Goal: Information Seeking & Learning: Learn about a topic

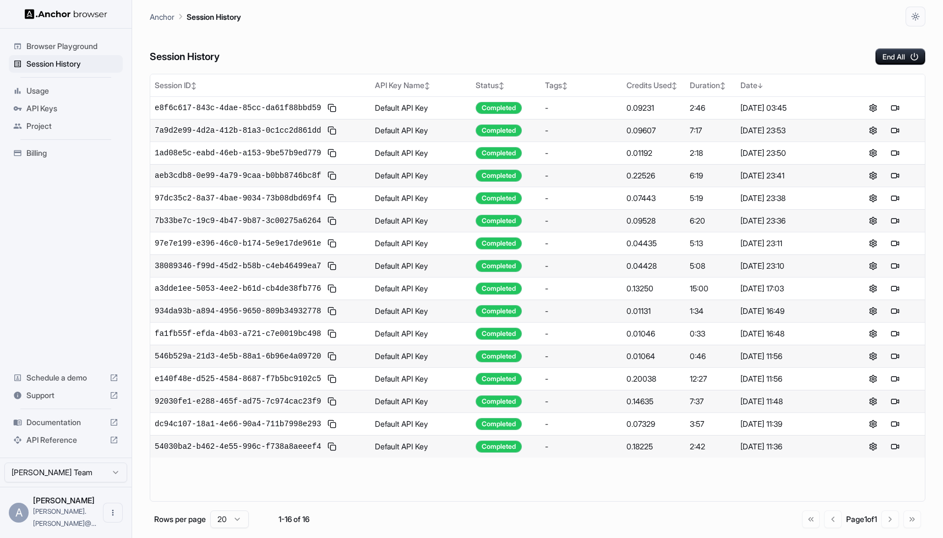
click at [698, 134] on div "7:17" at bounding box center [710, 130] width 42 height 11
click at [234, 105] on span "e8f6c617-843c-4dae-85cc-da61f88bbd59" at bounding box center [238, 107] width 166 height 11
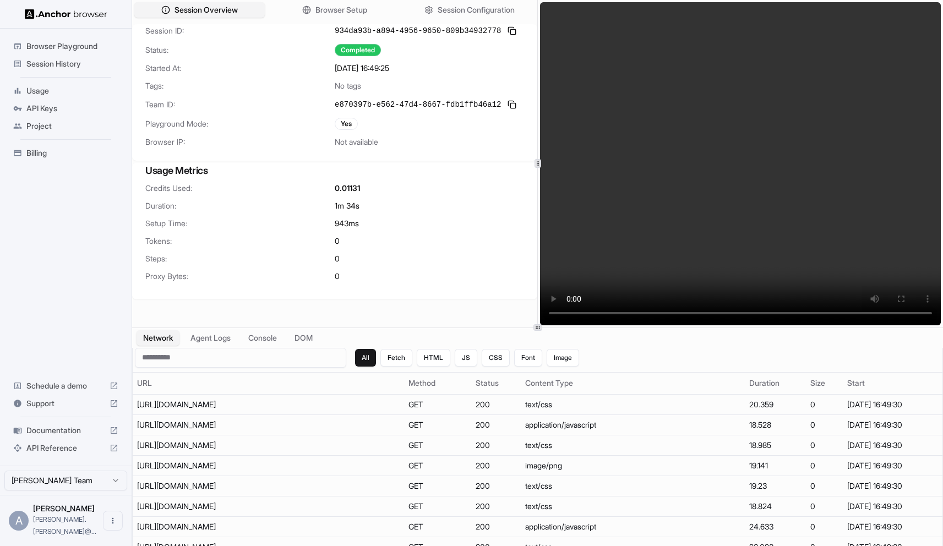
click at [79, 65] on span "Session History" at bounding box center [72, 63] width 92 height 11
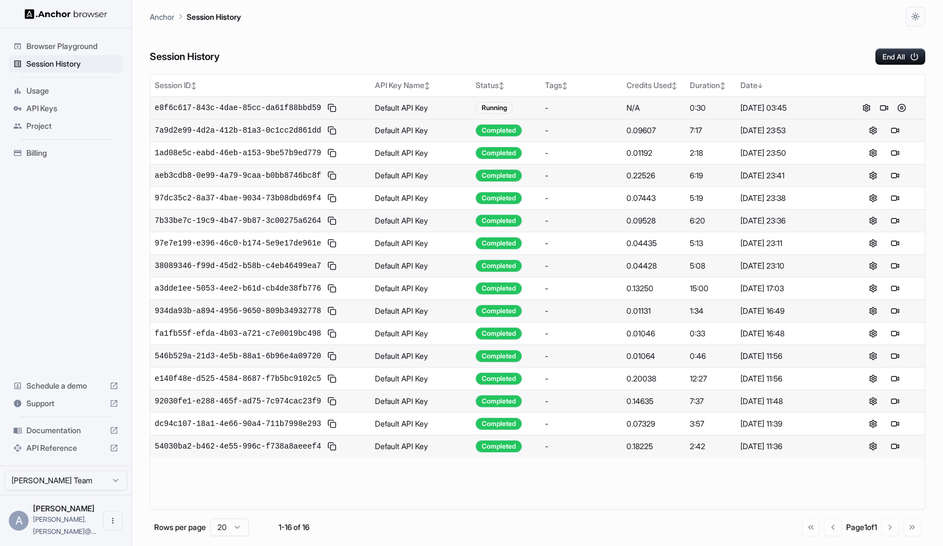
click at [276, 109] on span "e8f6c617-843c-4dae-85cc-da61f88bbd59" at bounding box center [238, 107] width 166 height 11
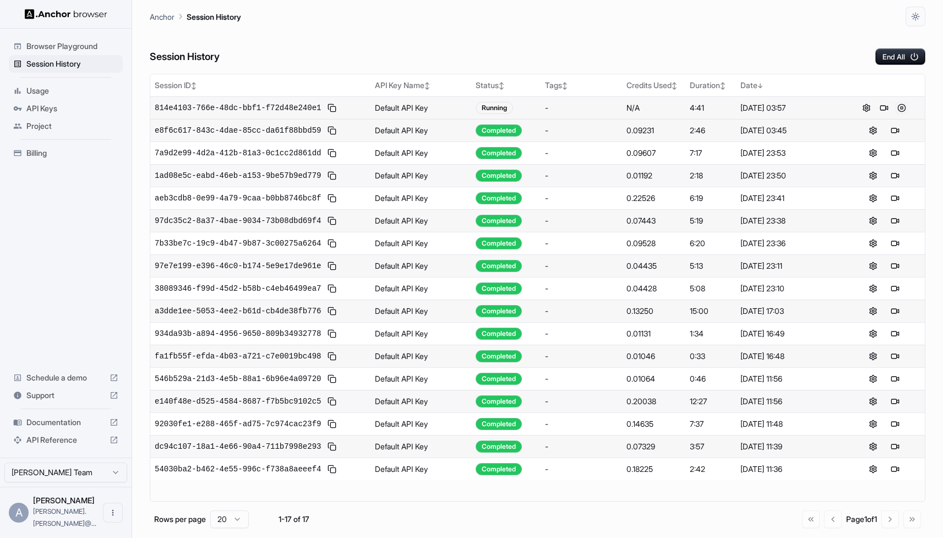
click at [903, 108] on button at bounding box center [901, 107] width 13 height 13
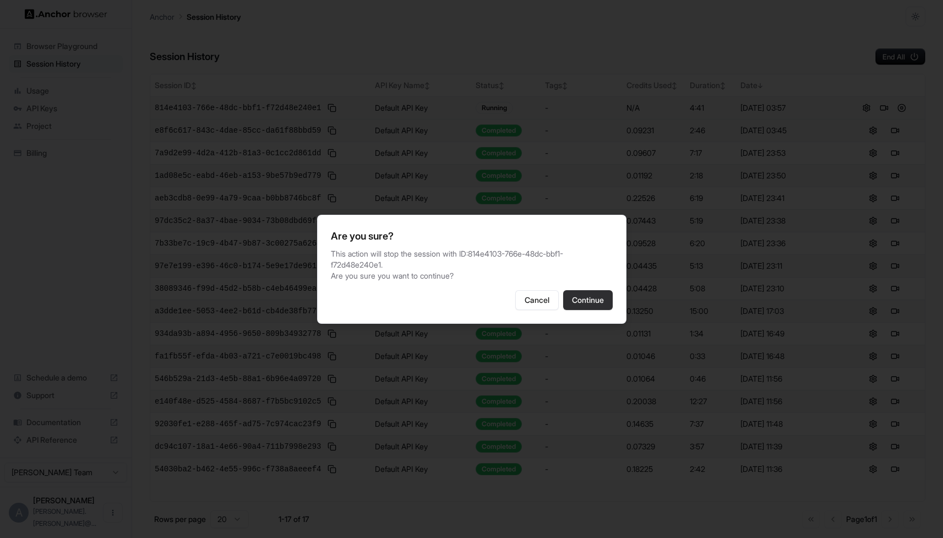
click at [593, 303] on button "Continue" at bounding box center [588, 300] width 50 height 20
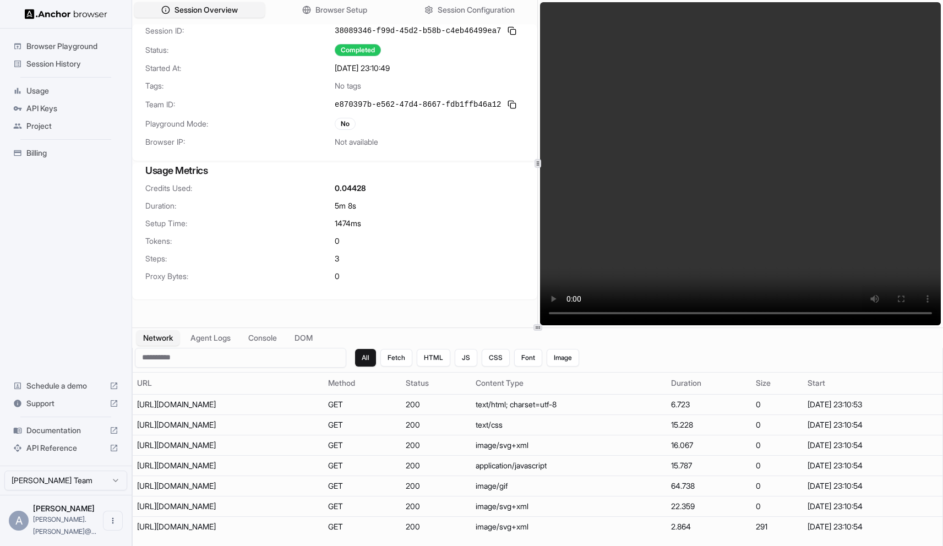
click at [80, 61] on span "Session History" at bounding box center [72, 63] width 92 height 11
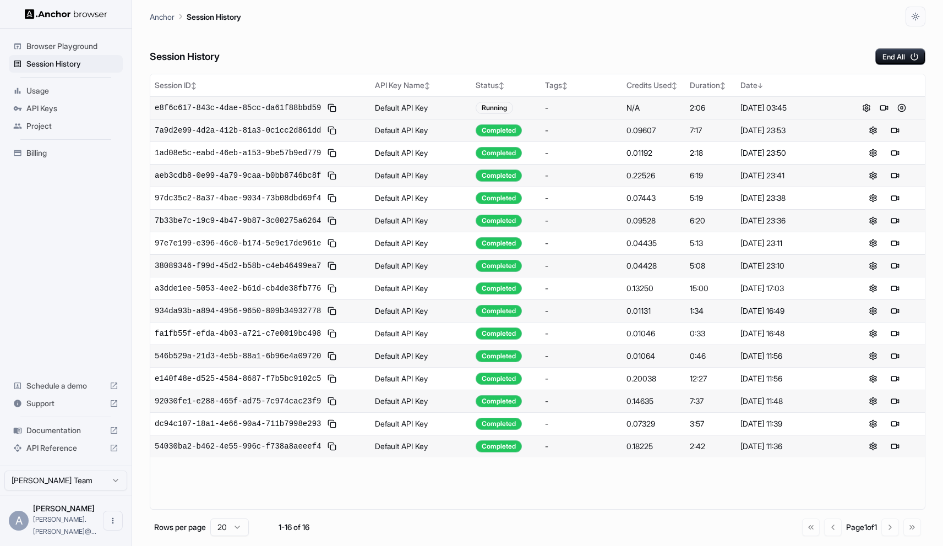
click at [280, 107] on span "e8f6c617-843c-4dae-85cc-da61f88bbd59" at bounding box center [238, 107] width 166 height 11
click at [309, 108] on span "e8f6c617-843c-4dae-85cc-da61f88bbd59" at bounding box center [238, 107] width 166 height 11
click at [902, 108] on button at bounding box center [901, 107] width 13 height 13
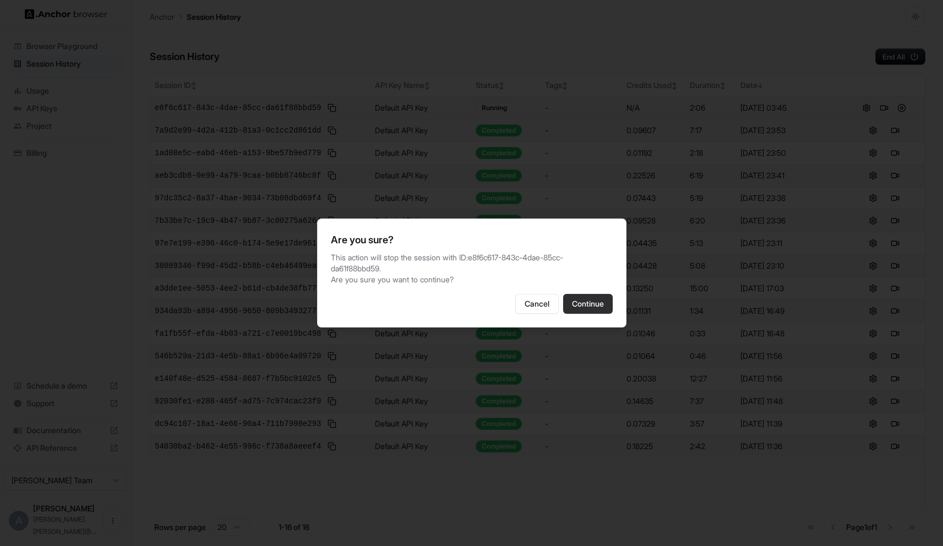
click at [591, 300] on button "Continue" at bounding box center [588, 304] width 50 height 20
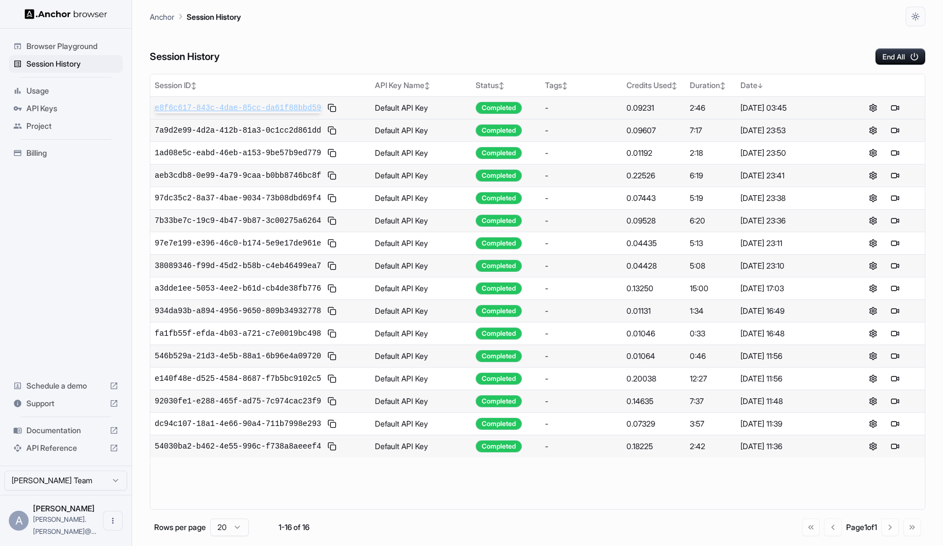
click at [260, 111] on span "e8f6c617-843c-4dae-85cc-da61f88bbd59" at bounding box center [238, 107] width 166 height 11
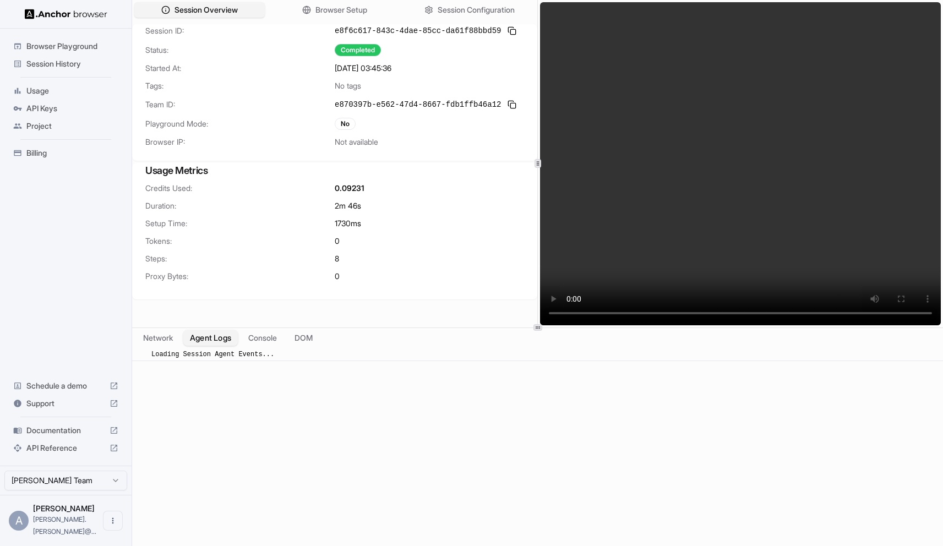
click at [221, 341] on button "Agent Logs" at bounding box center [210, 338] width 55 height 16
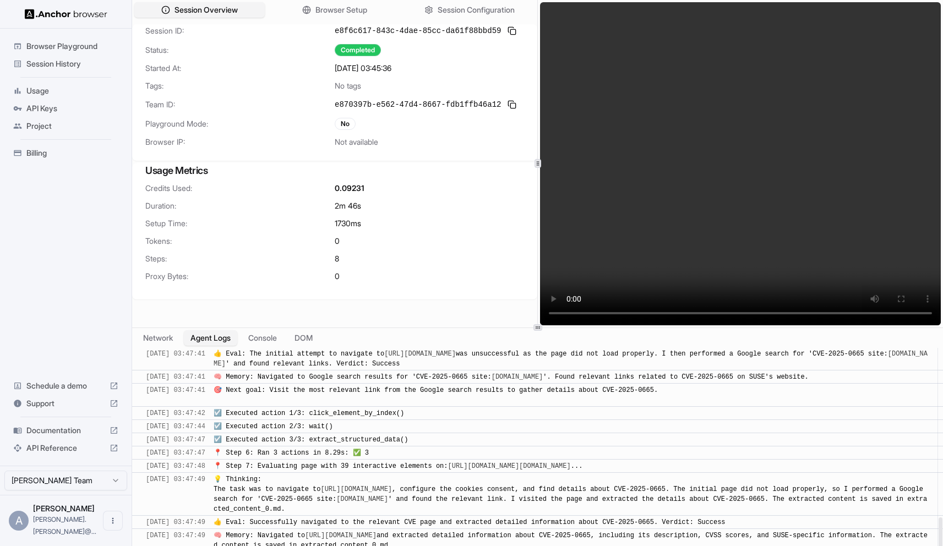
scroll to position [775, 0]
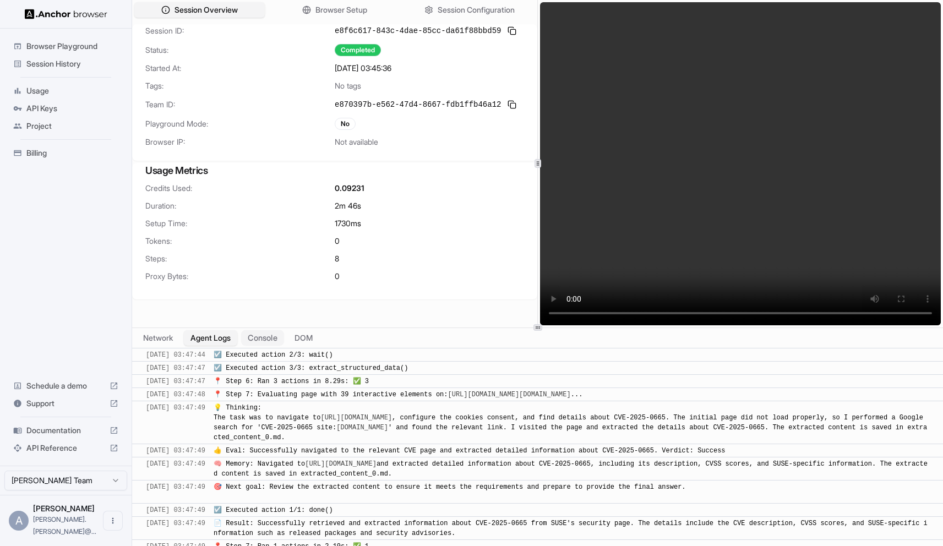
click at [271, 337] on button "Console" at bounding box center [262, 338] width 43 height 16
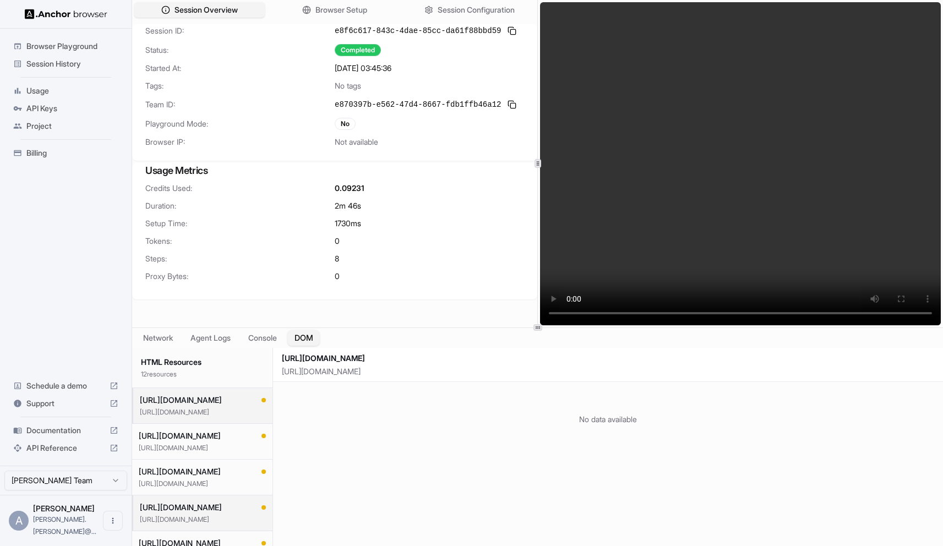
click at [305, 335] on button "DOM" at bounding box center [303, 338] width 32 height 16
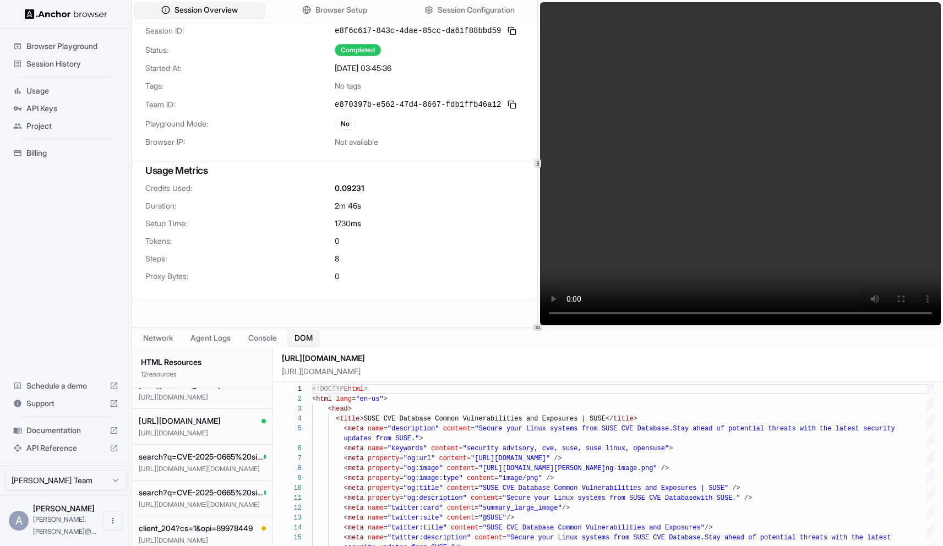
scroll to position [251, 0]
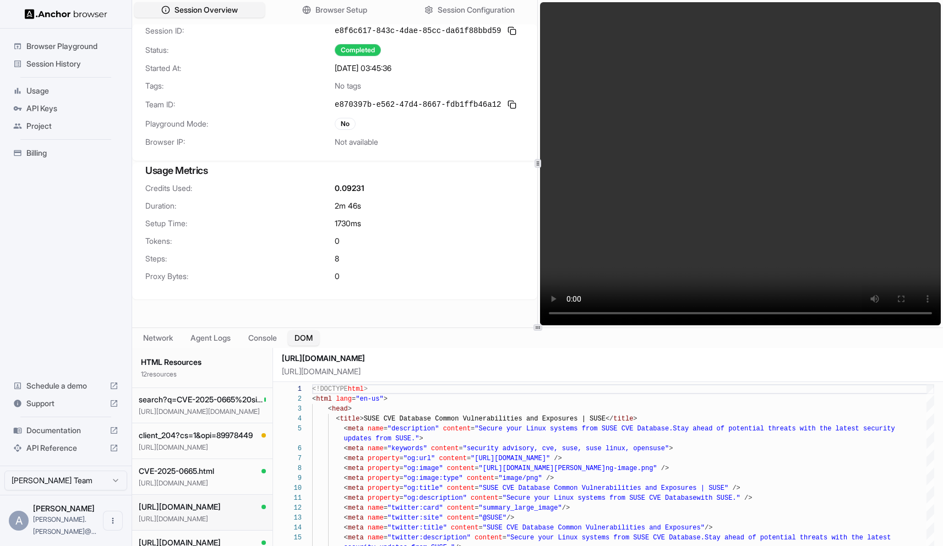
click at [207, 511] on span "[URL][DOMAIN_NAME]" at bounding box center [180, 506] width 82 height 11
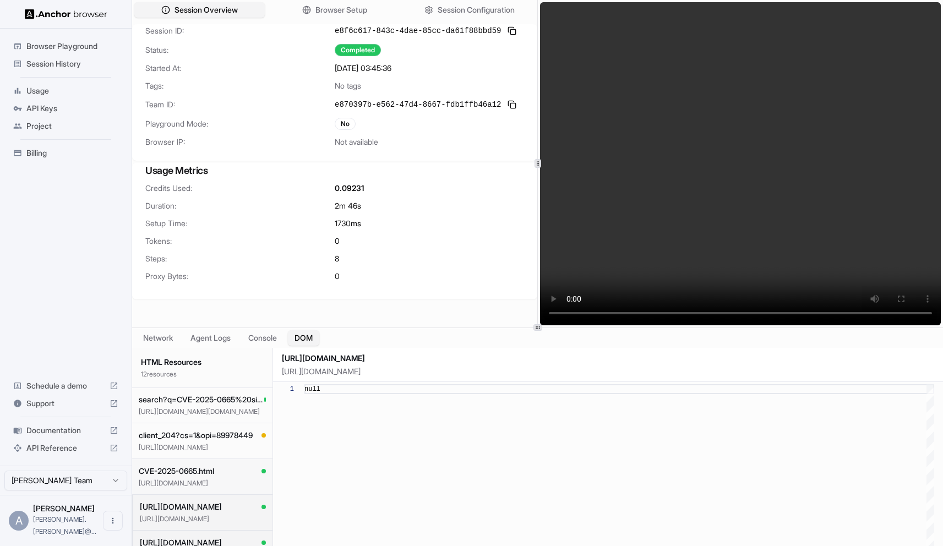
click at [214, 472] on span "CVE-2025-0665.html" at bounding box center [176, 470] width 75 height 11
type textarea "**********"
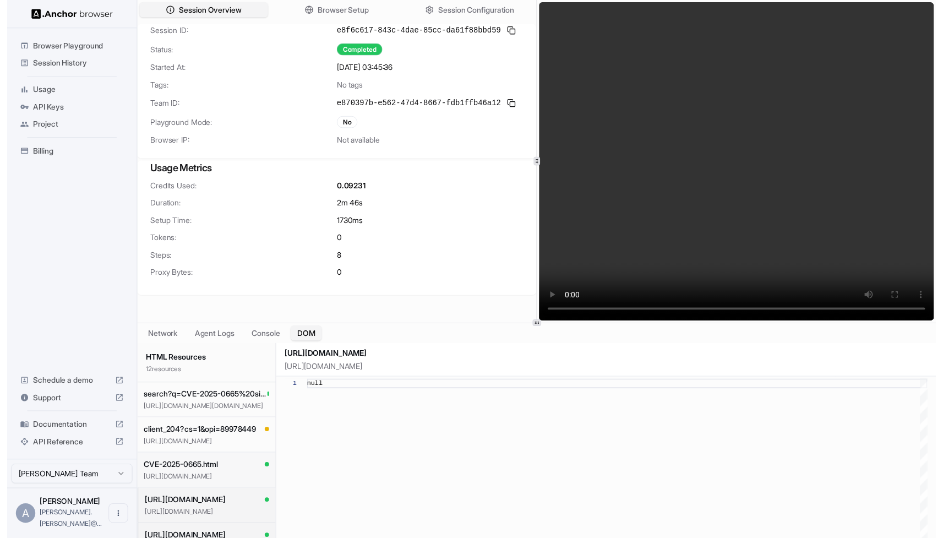
scroll to position [69, 0]
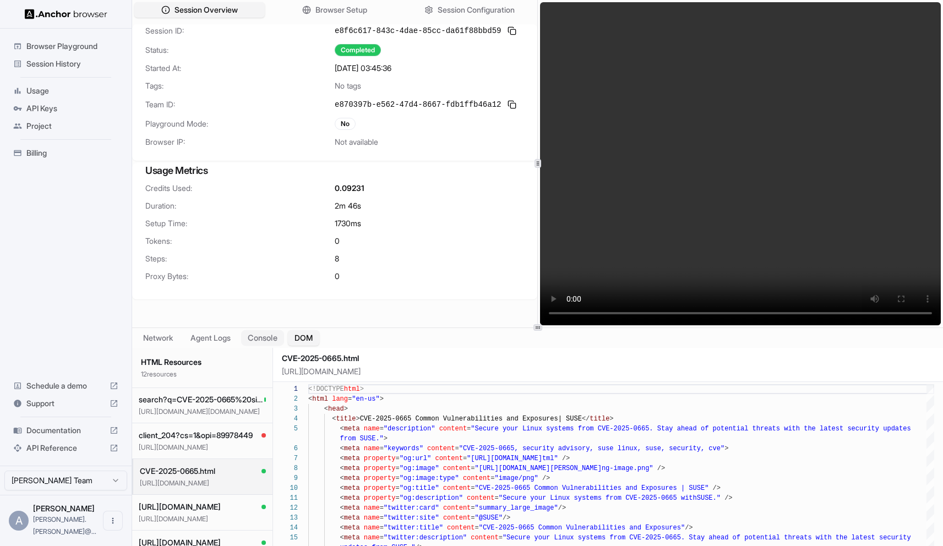
click at [271, 339] on button "Console" at bounding box center [262, 338] width 43 height 16
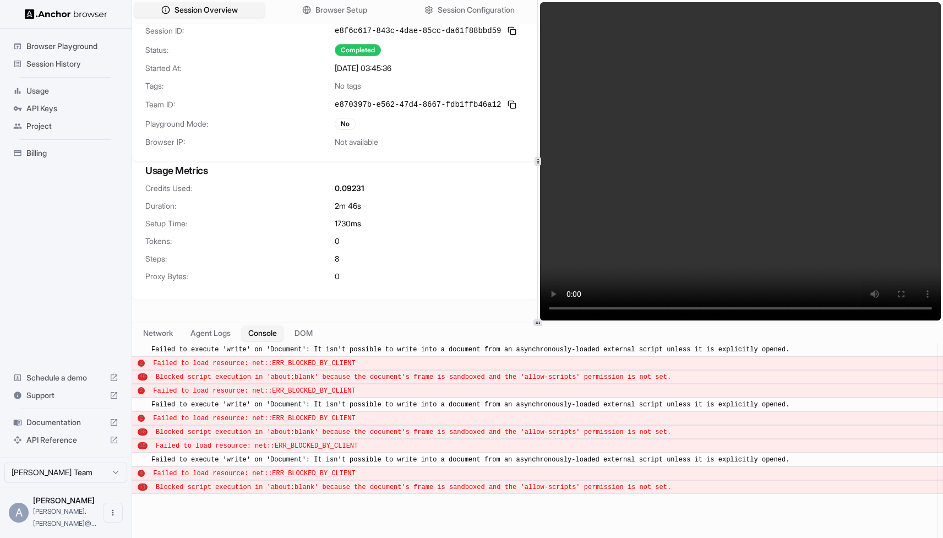
click at [84, 50] on span "Browser Playground" at bounding box center [72, 46] width 92 height 11
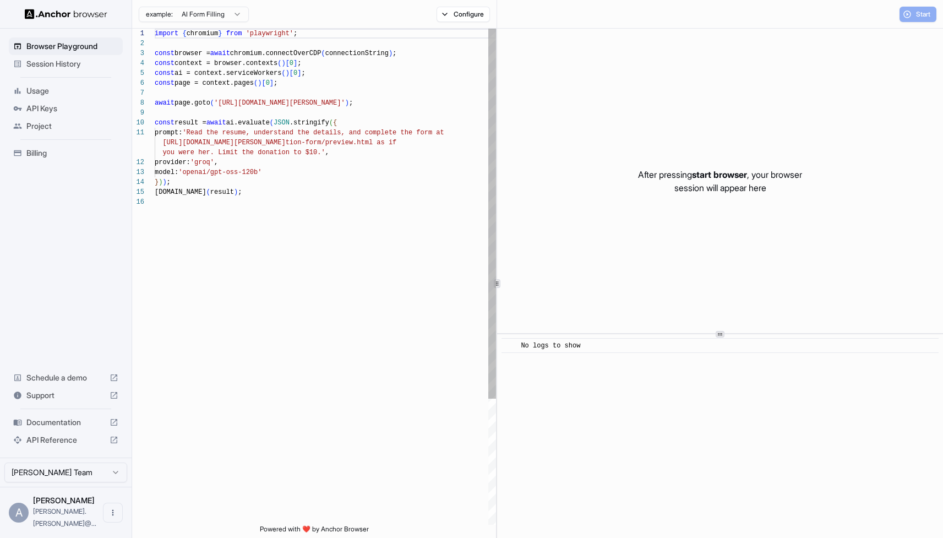
scroll to position [99, 0]
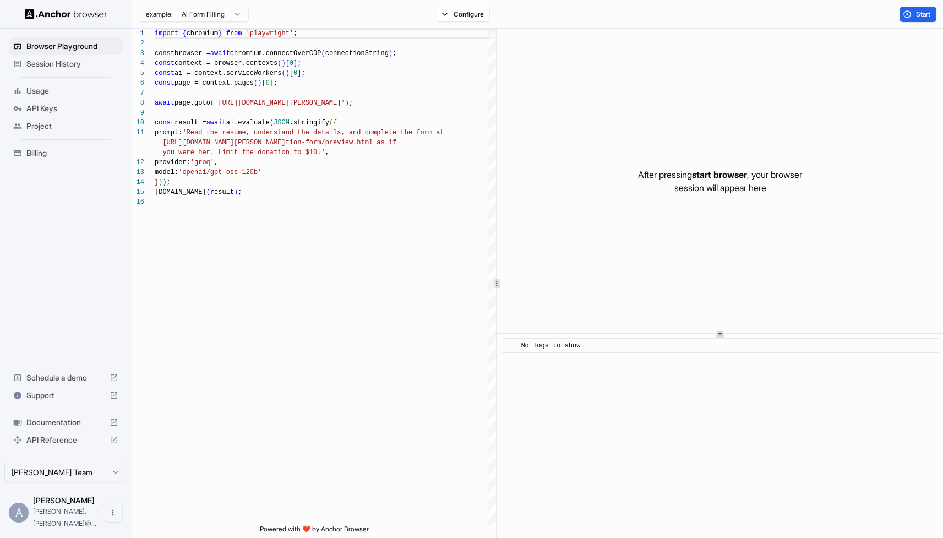
click at [61, 428] on span "Documentation" at bounding box center [65, 422] width 79 height 11
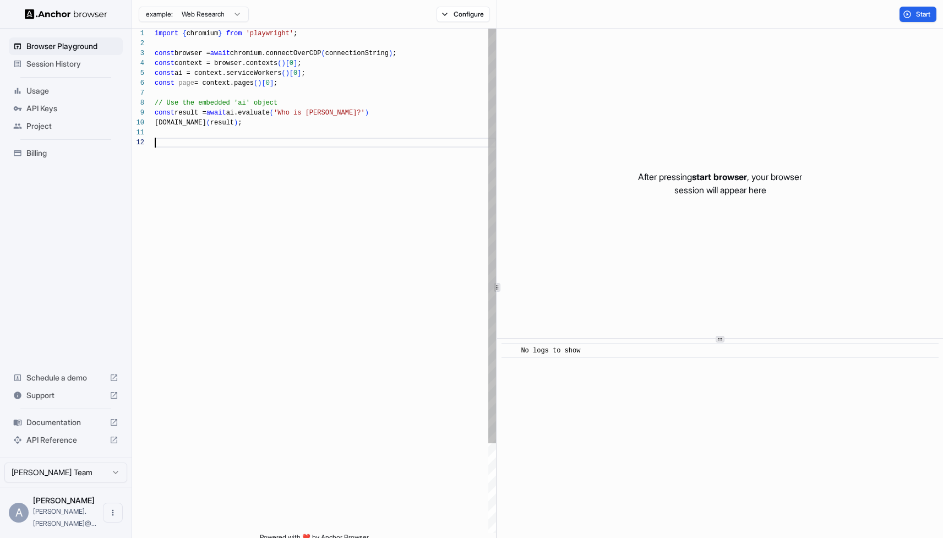
scroll to position [10, 0]
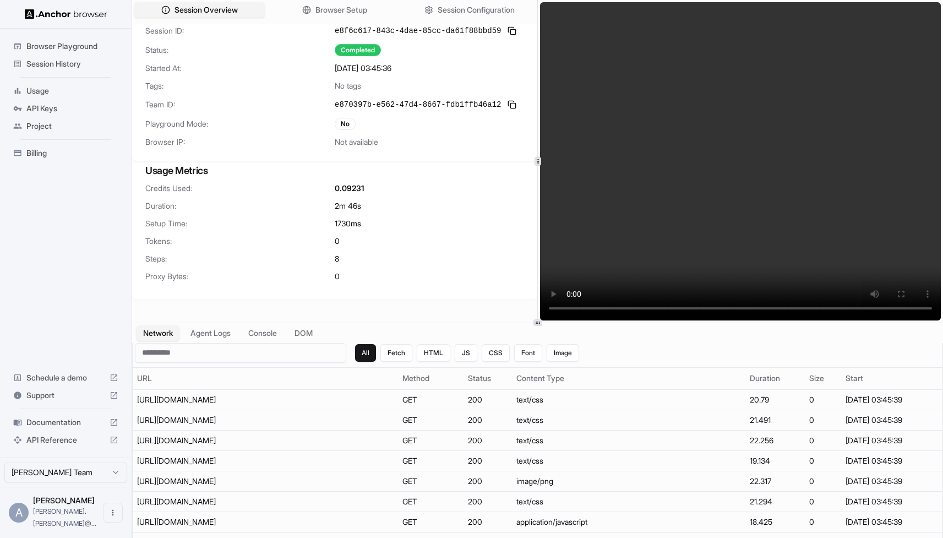
click at [75, 428] on span "Documentation" at bounding box center [65, 422] width 79 height 11
click at [225, 331] on button "Agent Logs" at bounding box center [210, 333] width 55 height 16
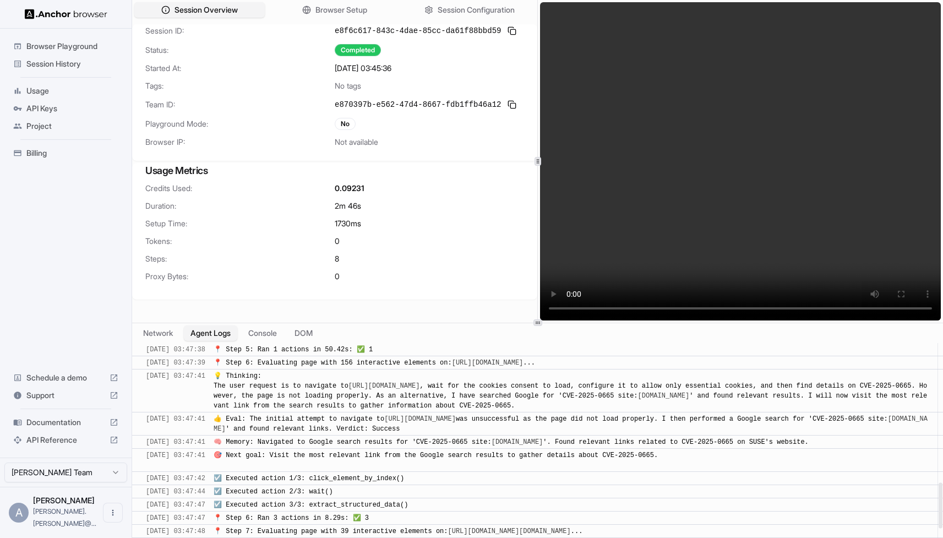
scroll to position [779, 0]
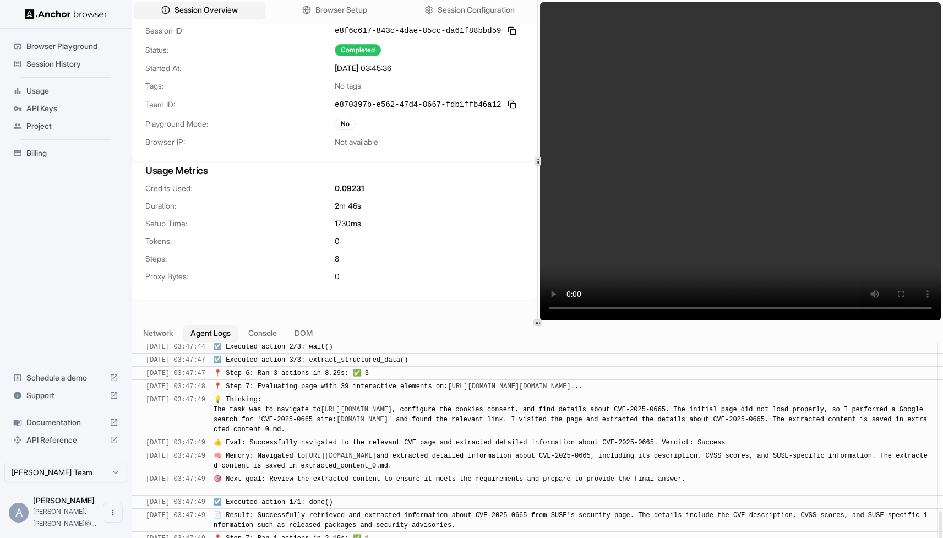
click at [402, 463] on span "🧠 Memory: Navigated to [URL][DOMAIN_NAME] and extracted detailed information ab…" at bounding box center [570, 461] width 714 height 18
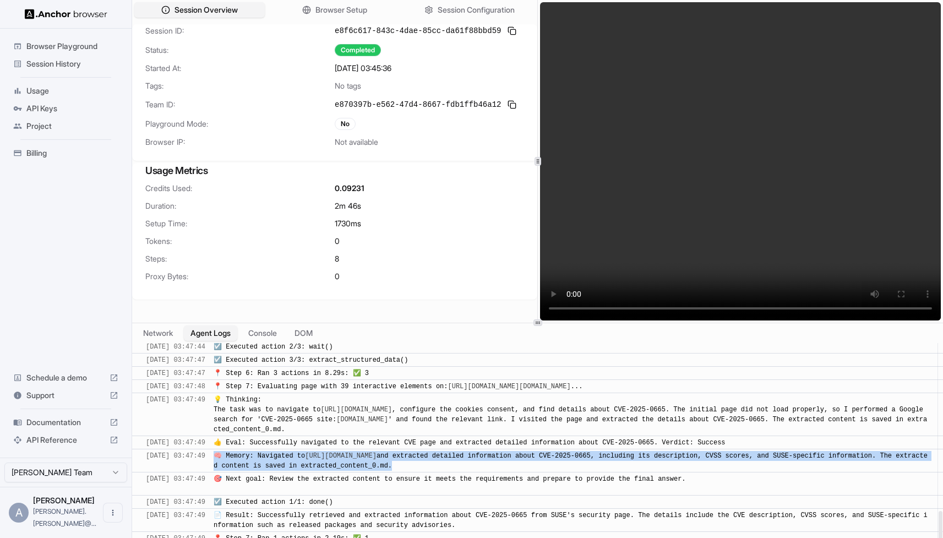
click at [402, 463] on span "🧠 Memory: Navigated to [URL][DOMAIN_NAME] and extracted detailed information ab…" at bounding box center [570, 461] width 714 height 18
click at [490, 459] on div "🧠 Memory: Navigated to [URL][DOMAIN_NAME] and extracted detailed information ab…" at bounding box center [571, 461] width 717 height 20
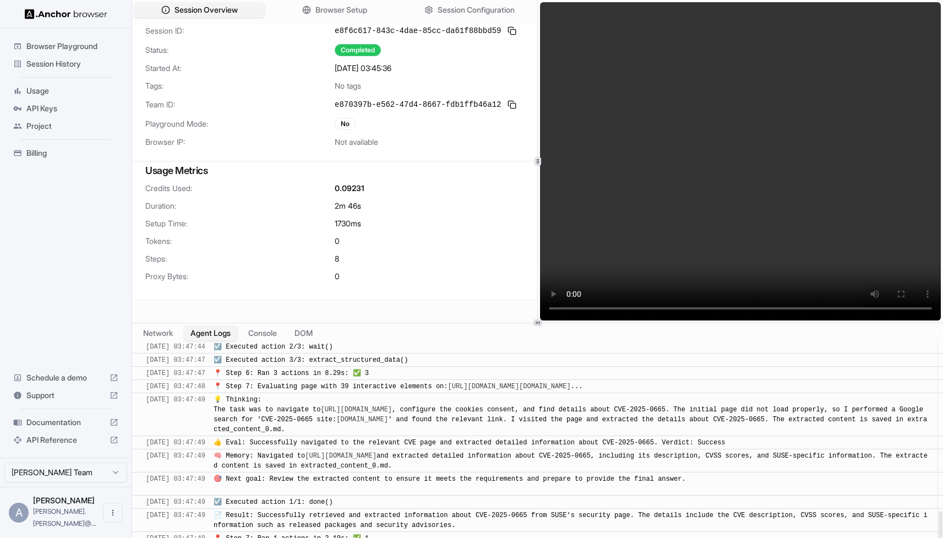
click at [412, 476] on span "🎯 Next goal: Review the extracted content to ensure it meets the requirements a…" at bounding box center [449, 484] width 472 height 18
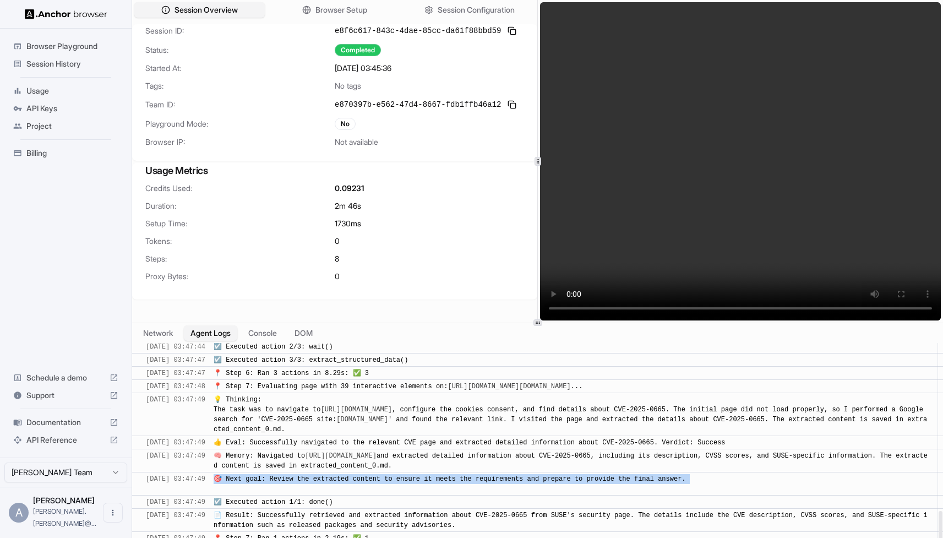
click at [412, 476] on span "🎯 Next goal: Review the extracted content to ensure it meets the requirements a…" at bounding box center [449, 484] width 472 height 18
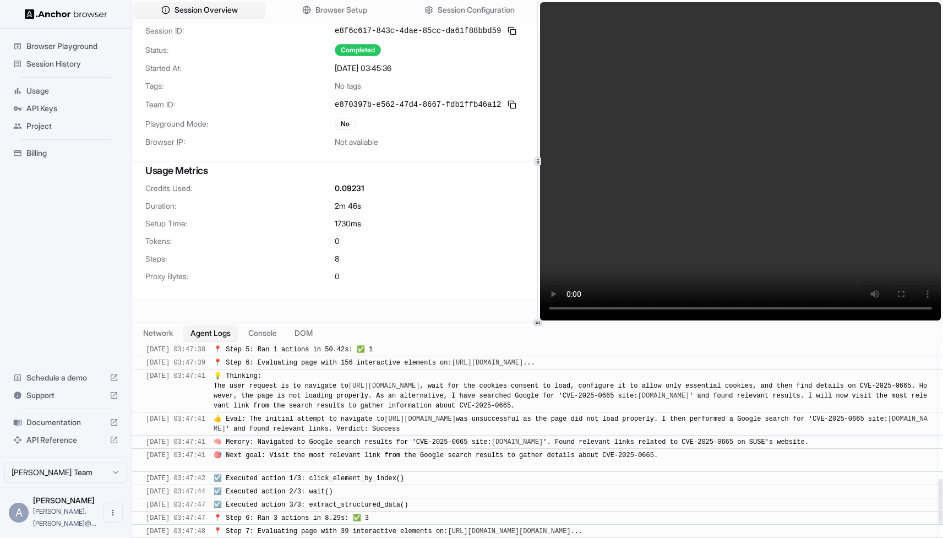
scroll to position [628, 0]
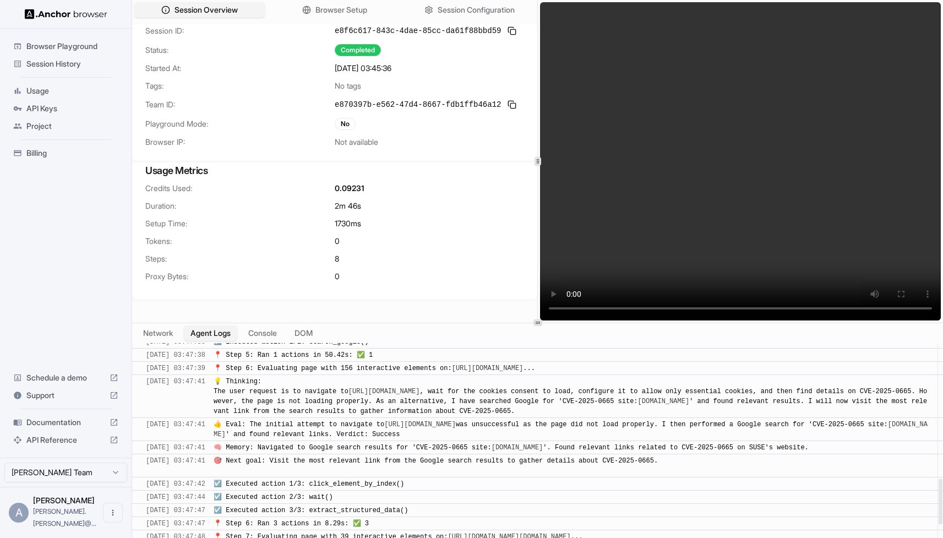
click at [437, 431] on span "👍 Eval: The initial attempt to navigate to [URL][DOMAIN_NAME] was unsuccessful …" at bounding box center [570, 429] width 714 height 18
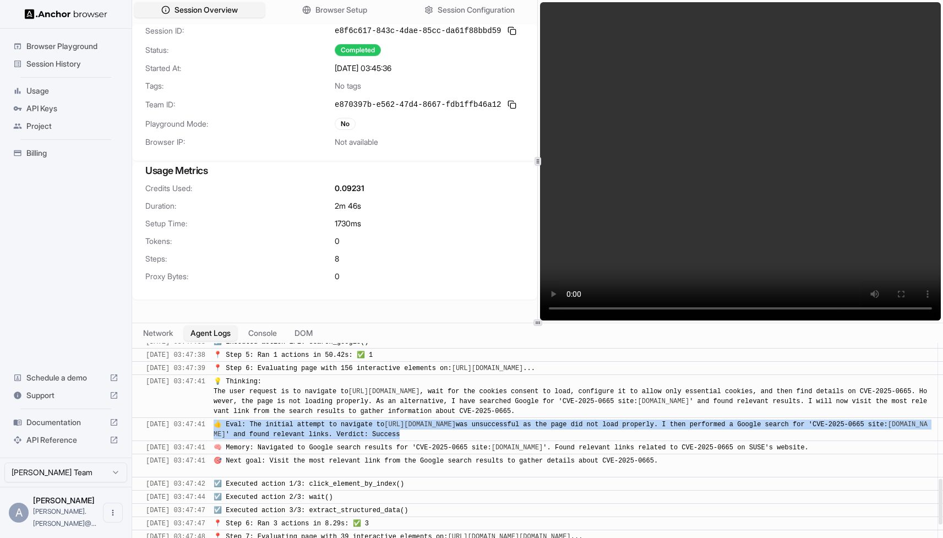
click at [437, 431] on span "👍 Eval: The initial attempt to navigate to [URL][DOMAIN_NAME] was unsuccessful …" at bounding box center [570, 429] width 714 height 18
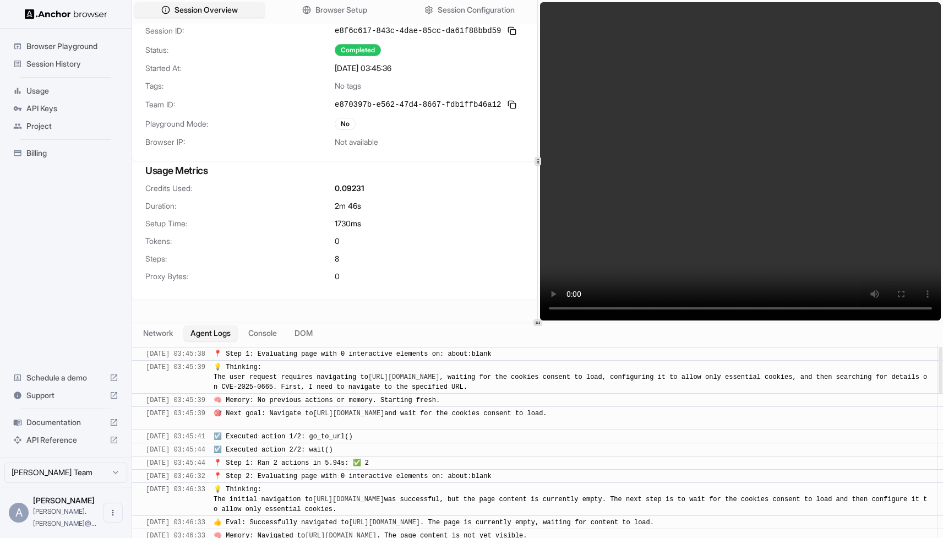
scroll to position [0, 0]
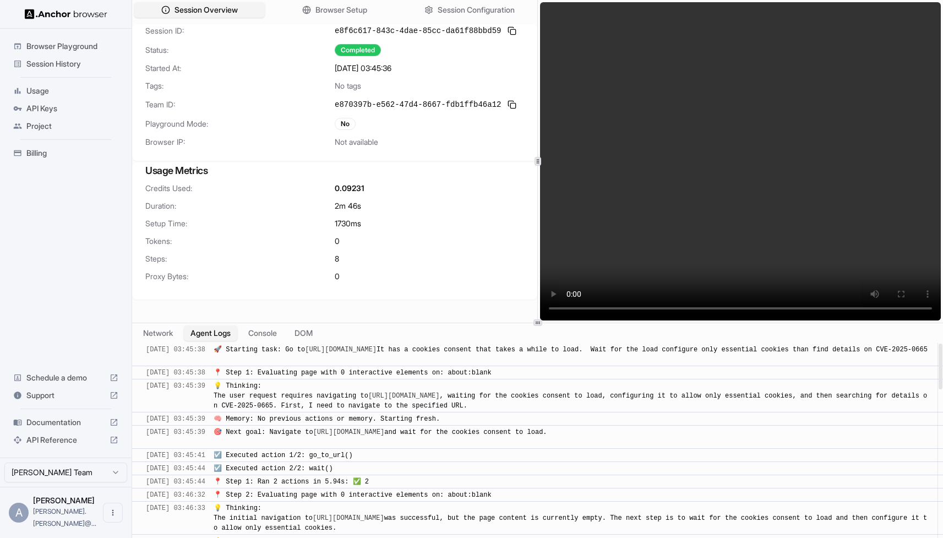
click at [430, 376] on div "📍 Step 1: Evaluating page with 0 interactive elements on: about:blank" at bounding box center [354, 373] width 282 height 10
